Goal: Information Seeking & Learning: Find specific fact

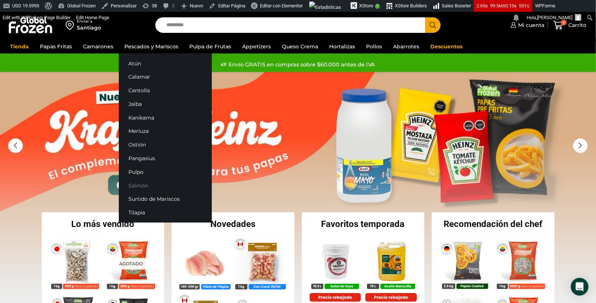
click at [136, 190] on link "Salmón" at bounding box center [165, 185] width 93 height 14
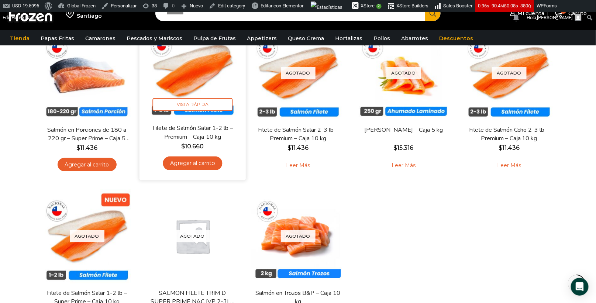
scroll to position [101, 0]
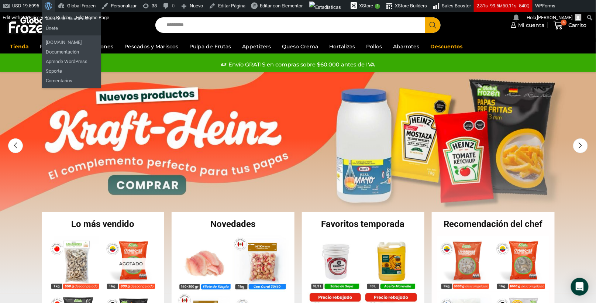
click at [50, 2] on span "Barra de herramientas" at bounding box center [48, 5] width 6 height 10
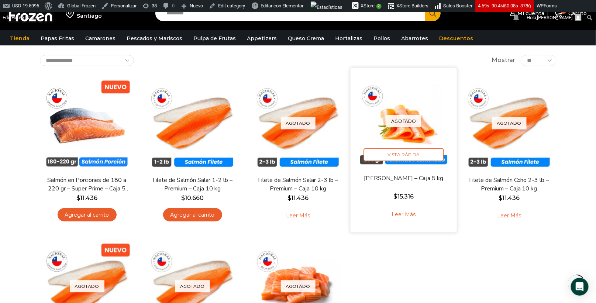
scroll to position [48, 0]
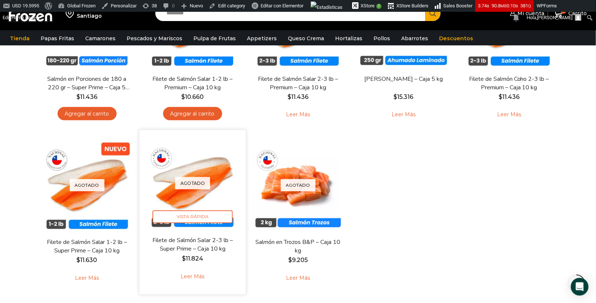
scroll to position [150, 0]
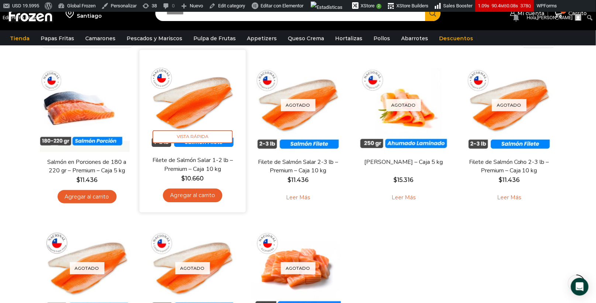
scroll to position [61, 0]
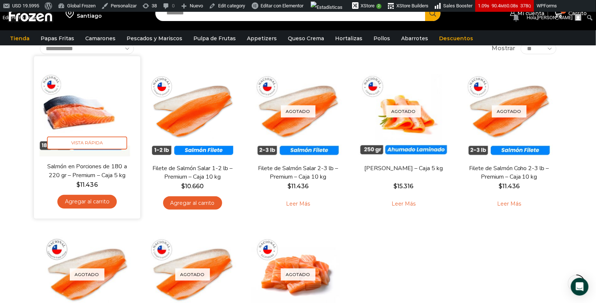
click at [94, 128] on img at bounding box center [86, 109] width 95 height 95
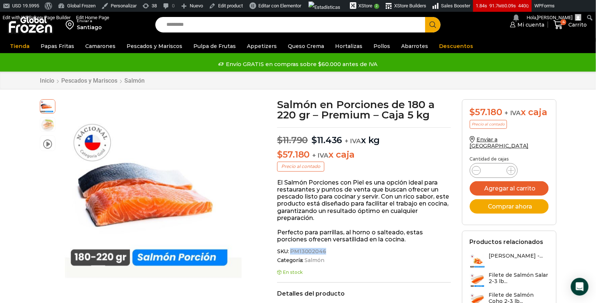
drag, startPoint x: 291, startPoint y: 251, endPoint x: 323, endPoint y: 249, distance: 32.1
click at [323, 249] on span "PM13002046" at bounding box center [307, 251] width 37 height 6
copy span "PM13002046"
click at [201, 28] on input "Search input" at bounding box center [292, 24] width 258 height 15
type input "*****"
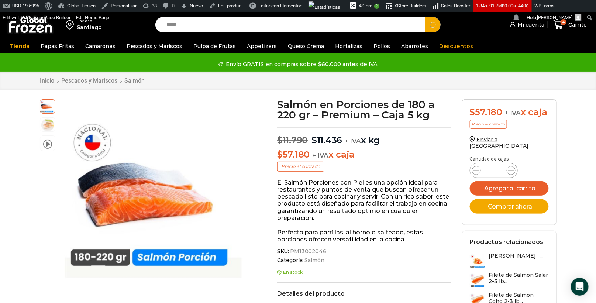
click at [425, 17] on button "Search" at bounding box center [432, 24] width 15 height 15
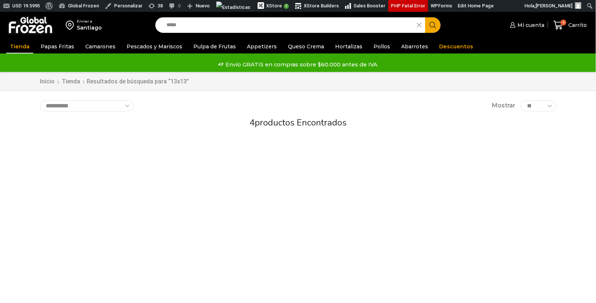
click at [188, 22] on input "*****" at bounding box center [288, 24] width 250 height 15
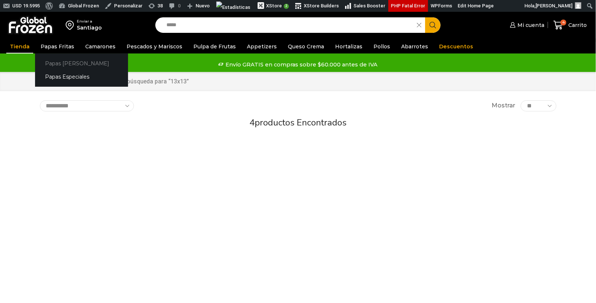
click at [57, 61] on link "Papas [PERSON_NAME]" at bounding box center [81, 63] width 93 height 14
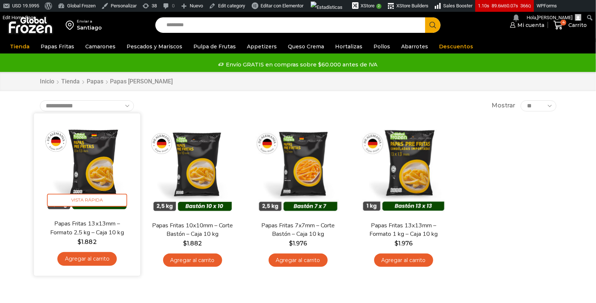
click at [105, 174] on img at bounding box center [86, 166] width 95 height 95
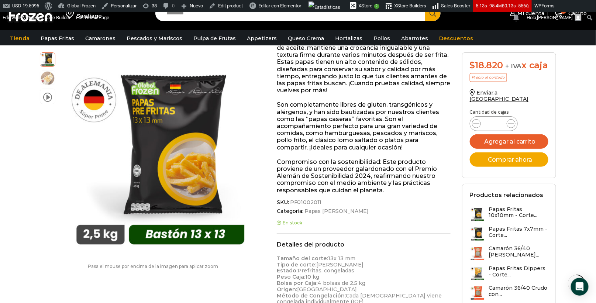
scroll to position [160, 0]
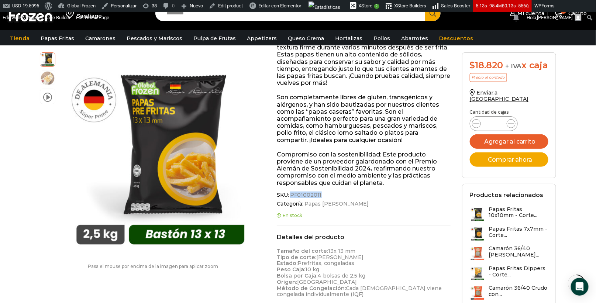
drag, startPoint x: 290, startPoint y: 195, endPoint x: 318, endPoint y: 194, distance: 28.1
click at [318, 194] on span "PF01002011" at bounding box center [305, 195] width 33 height 6
copy span "PF01002011"
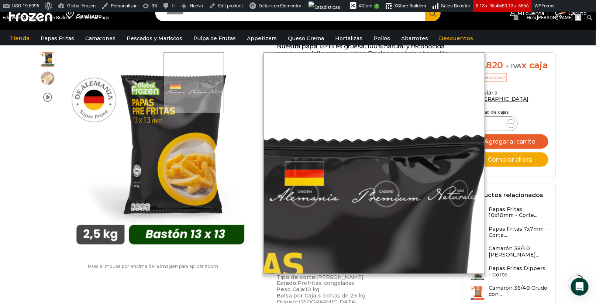
scroll to position [65, 0]
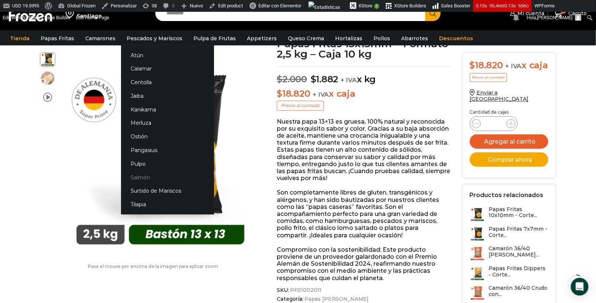
click at [138, 181] on link "Salmón" at bounding box center [167, 177] width 93 height 14
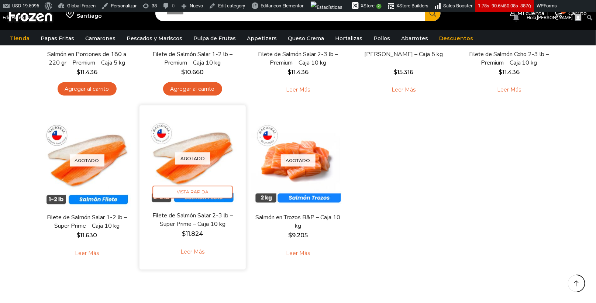
scroll to position [176, 0]
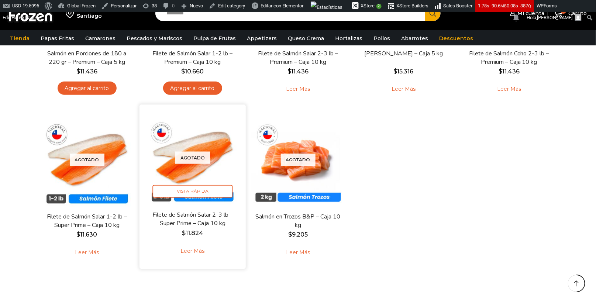
click at [190, 251] on link "Leer más" at bounding box center [192, 251] width 47 height 16
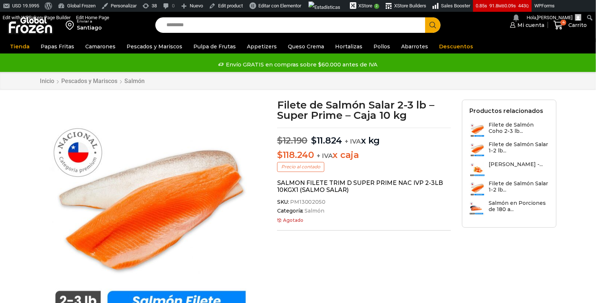
scroll to position [0, 0]
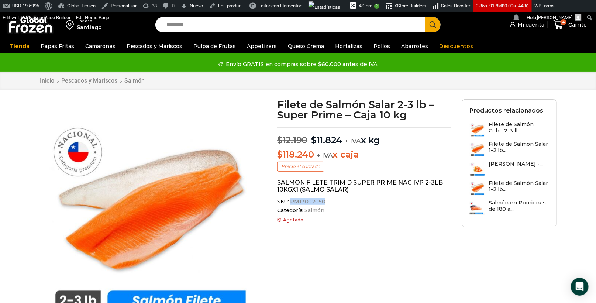
drag, startPoint x: 322, startPoint y: 201, endPoint x: 290, endPoint y: 202, distance: 31.7
click at [290, 202] on span "PM13002050" at bounding box center [307, 201] width 37 height 6
copy span "PM13002050"
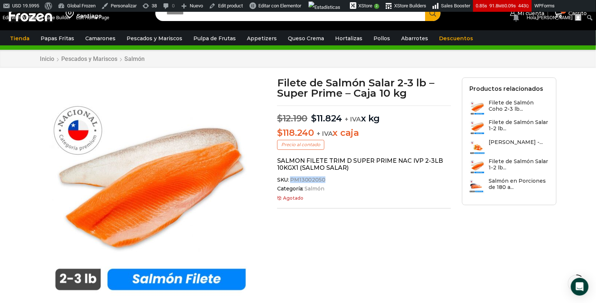
scroll to position [27, 0]
